Goal: Information Seeking & Learning: Learn about a topic

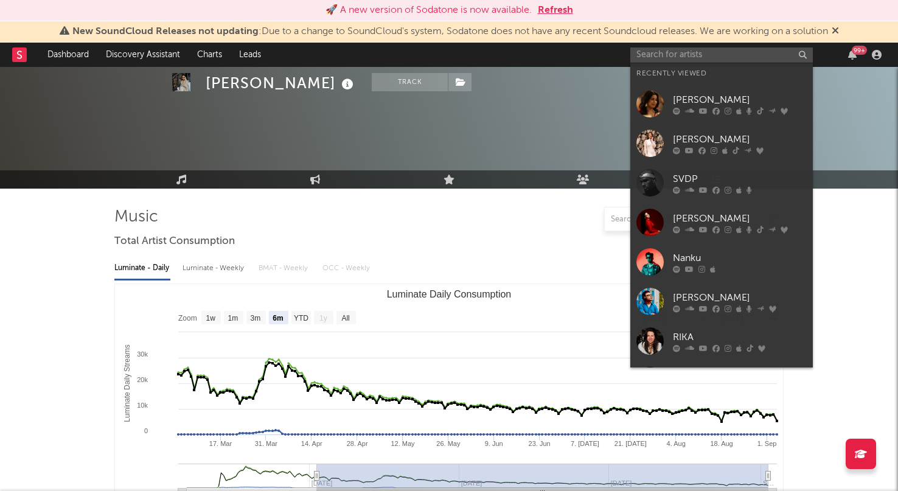
select select "6m"
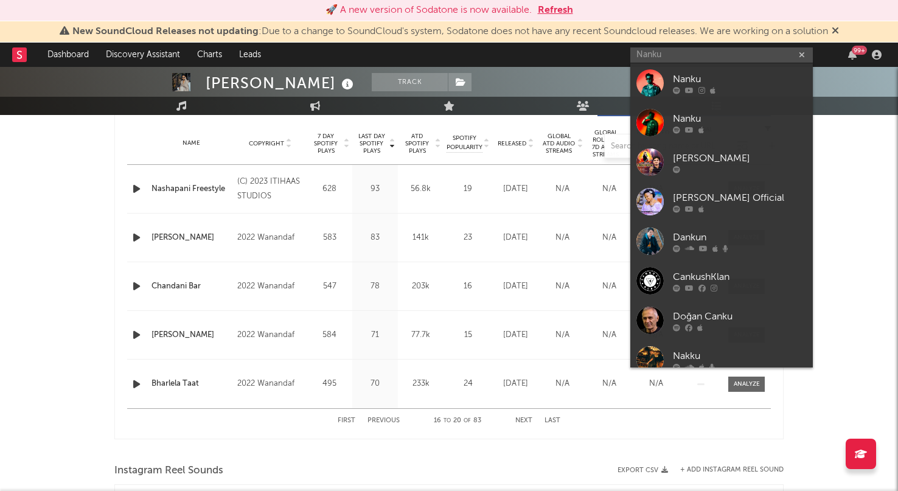
type input "[PERSON_NAME]"
drag, startPoint x: 0, startPoint y: 0, endPoint x: 735, endPoint y: 80, distance: 739.3
click at [729, 88] on div at bounding box center [740, 89] width 134 height 7
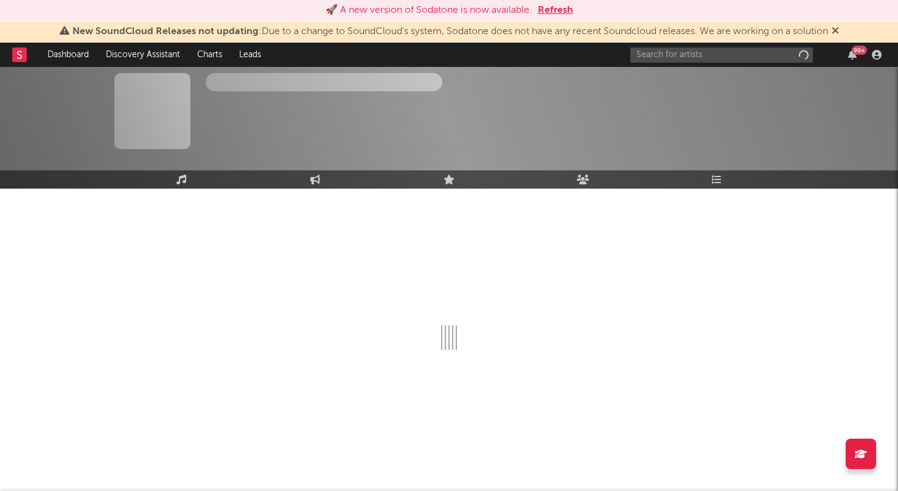
click at [735, 80] on div "3,00,000 1,00,000 5,00,00,000 10,00,000 1,00,000 5,00,00,000 Monthly Listeners …" at bounding box center [699, 111] width 167 height 76
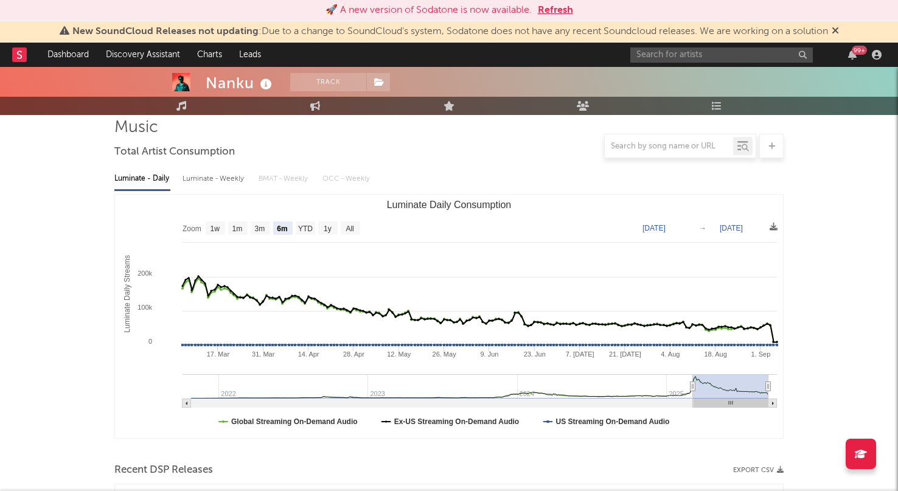
scroll to position [91, 0]
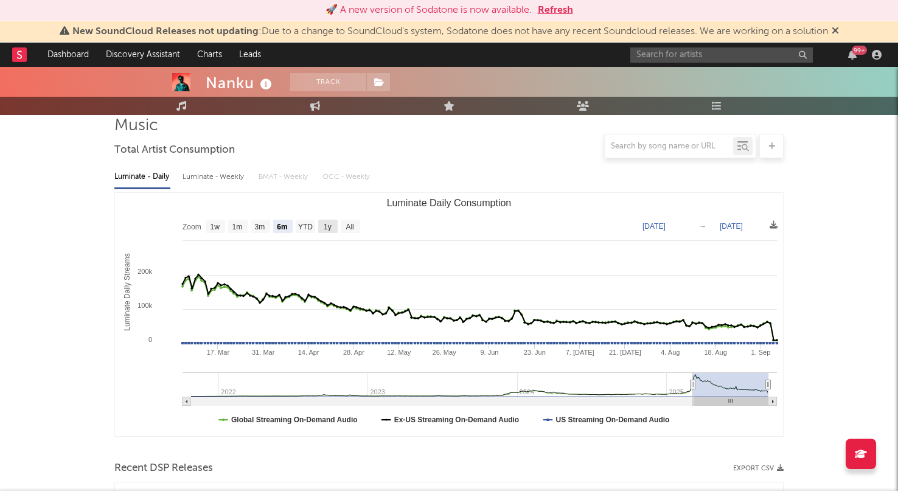
click at [323, 223] on rect "Luminate Daily Consumption" at bounding box center [327, 226] width 19 height 13
select select "1y"
type input "[DATE]"
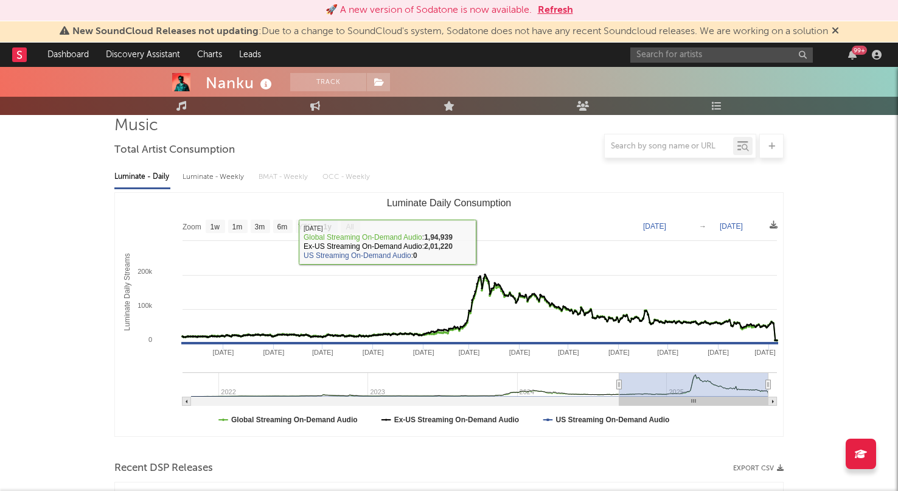
click at [353, 225] on text "All" at bounding box center [350, 227] width 8 height 9
select select "All"
type input "[DATE]"
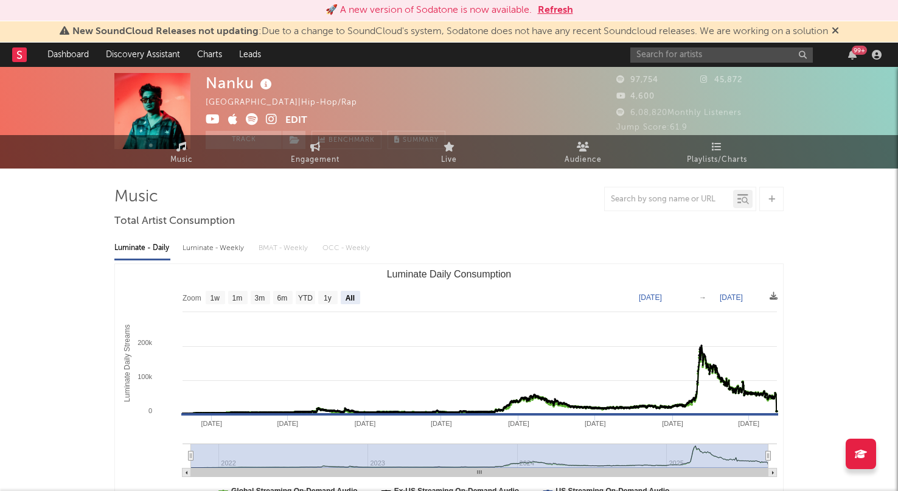
scroll to position [0, 0]
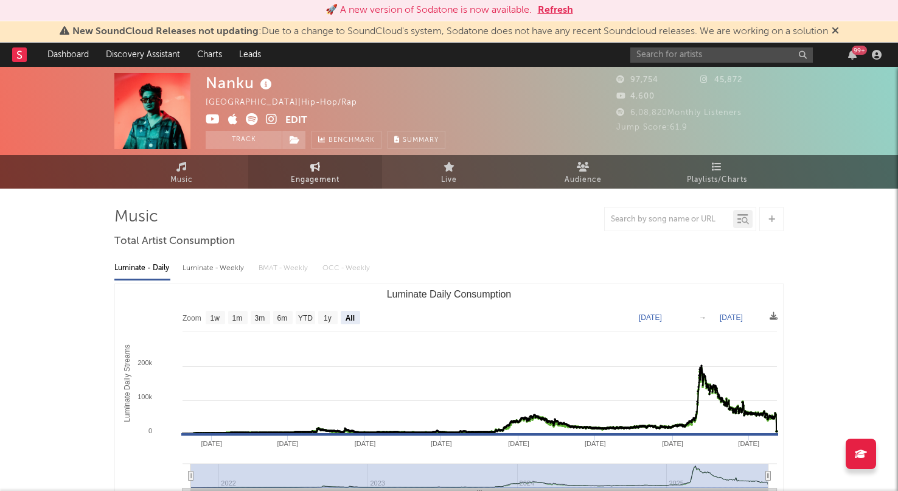
click at [321, 161] on link "Engagement" at bounding box center [315, 171] width 134 height 33
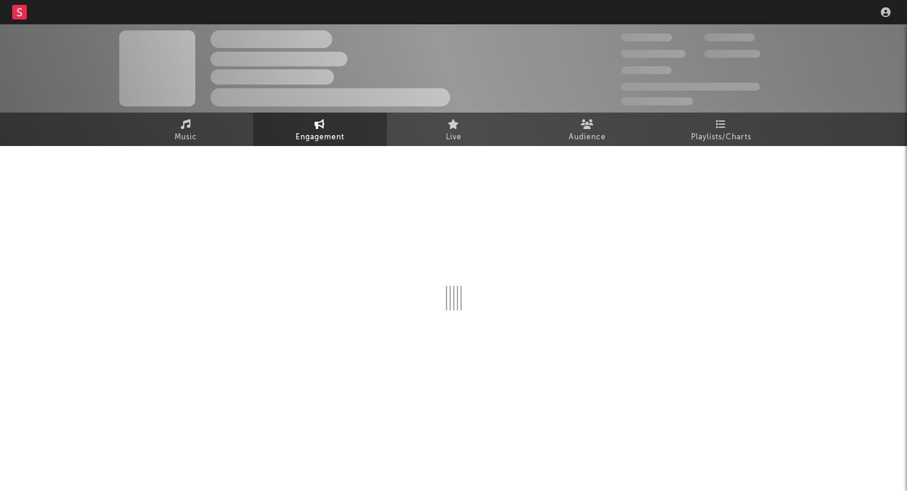
select select "1w"
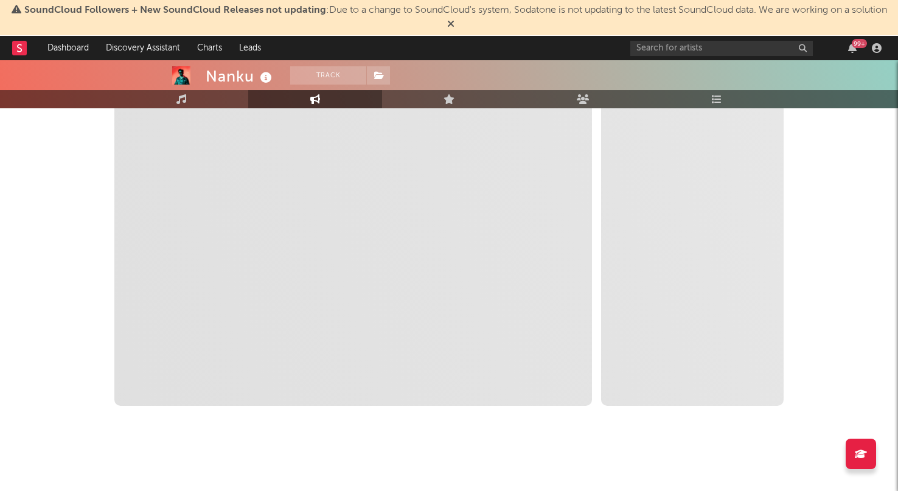
scroll to position [204, 0]
click at [454, 23] on icon at bounding box center [450, 24] width 7 height 10
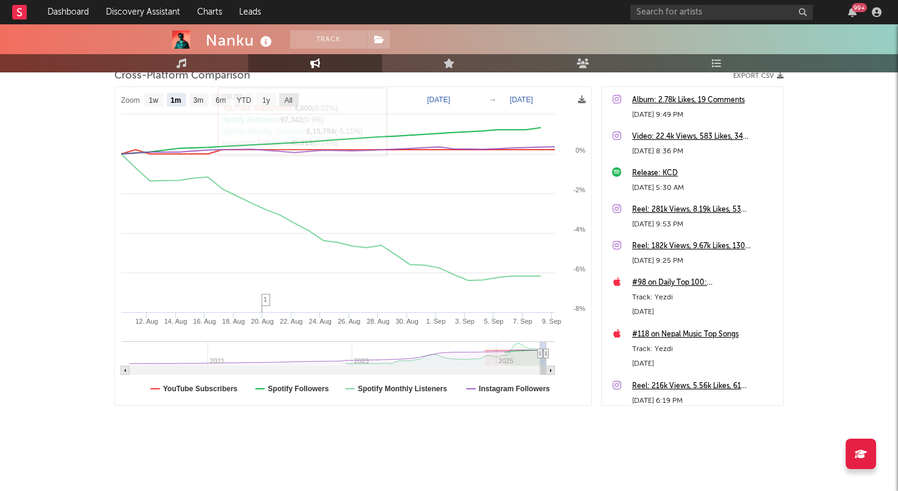
click at [287, 99] on text "All" at bounding box center [288, 100] width 8 height 9
select select "All"
type input "[DATE]"
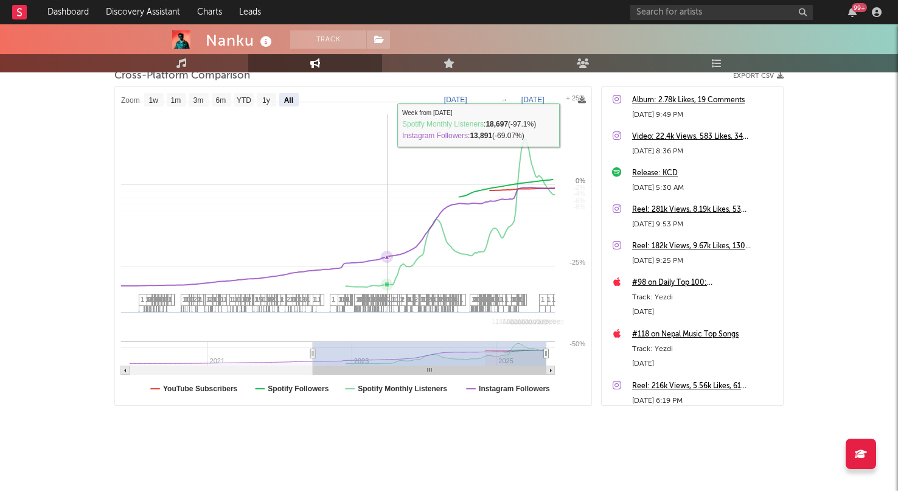
select select "All"
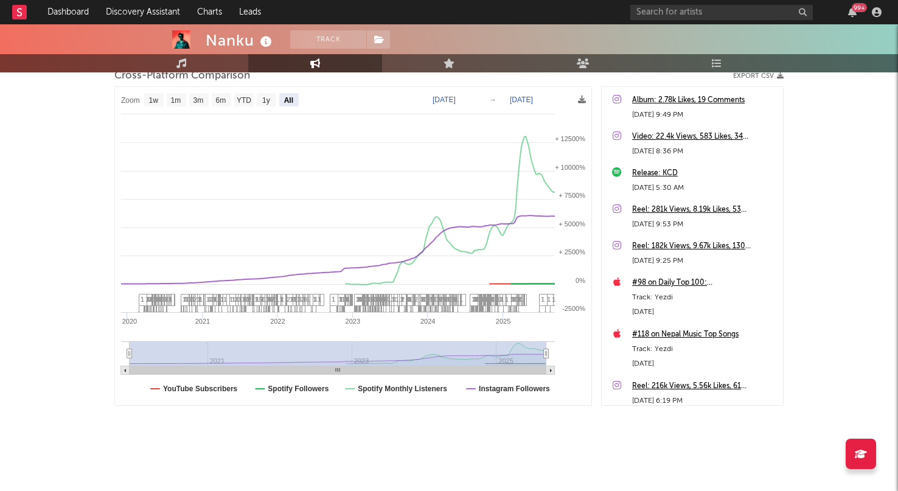
scroll to position [0, 0]
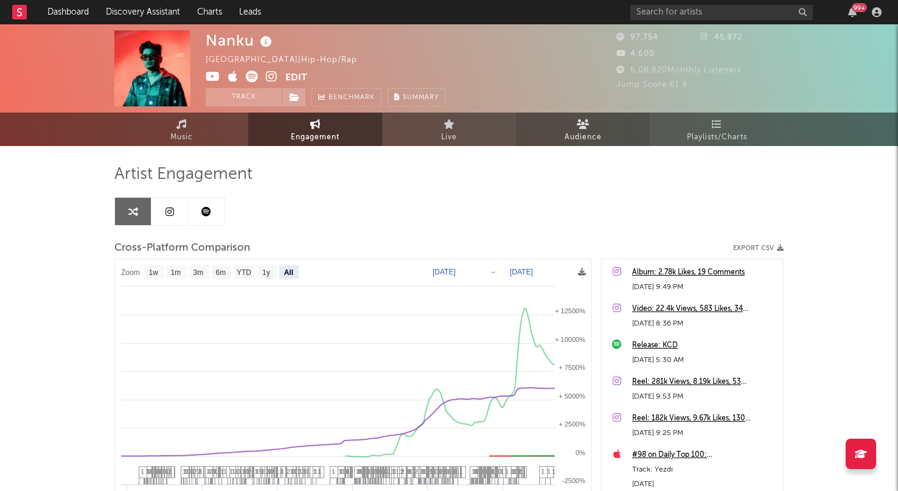
click at [598, 122] on link "Audience" at bounding box center [583, 129] width 134 height 33
